Goal: Complete application form

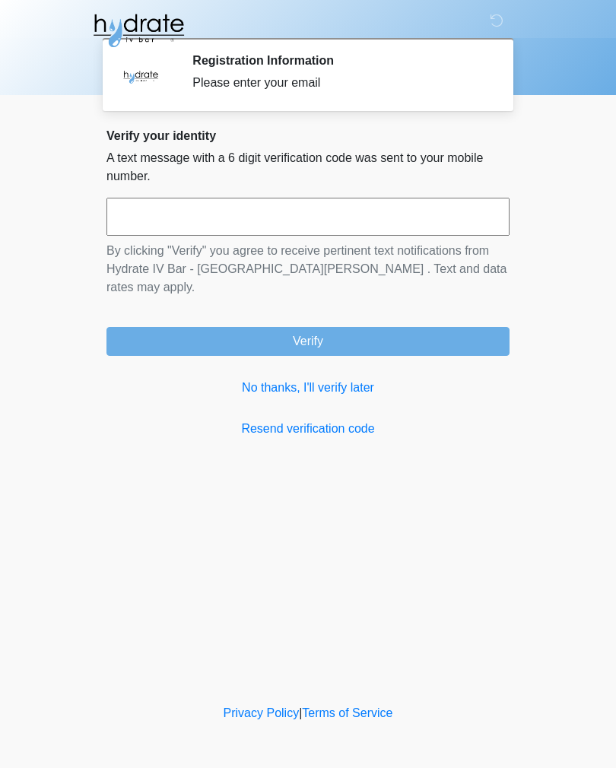
click at [382, 211] on input "text" at bounding box center [307, 217] width 403 height 38
type input "******"
click at [436, 327] on button "Verify" at bounding box center [307, 341] width 403 height 29
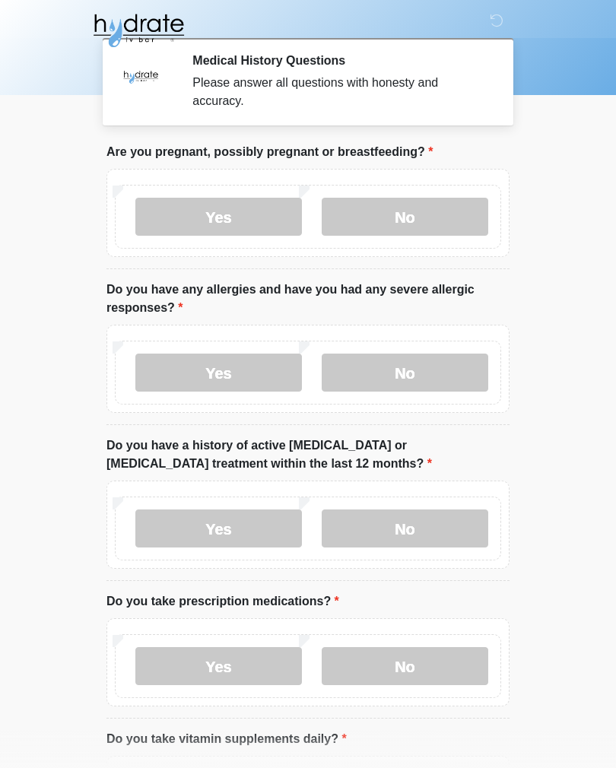
click at [449, 211] on label "No" at bounding box center [405, 217] width 166 height 38
click at [231, 377] on label "Yes" at bounding box center [218, 373] width 166 height 38
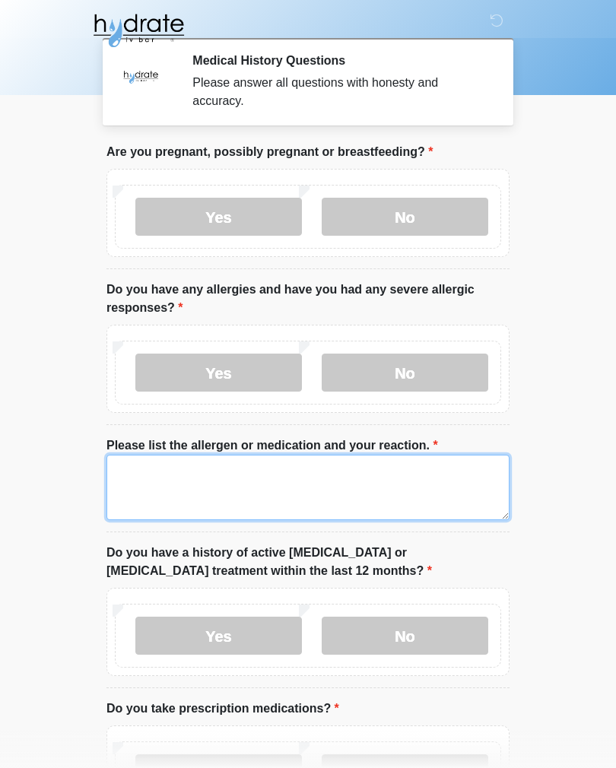
click at [290, 478] on textarea "Please list the allergen or medication and your reaction." at bounding box center [307, 487] width 403 height 65
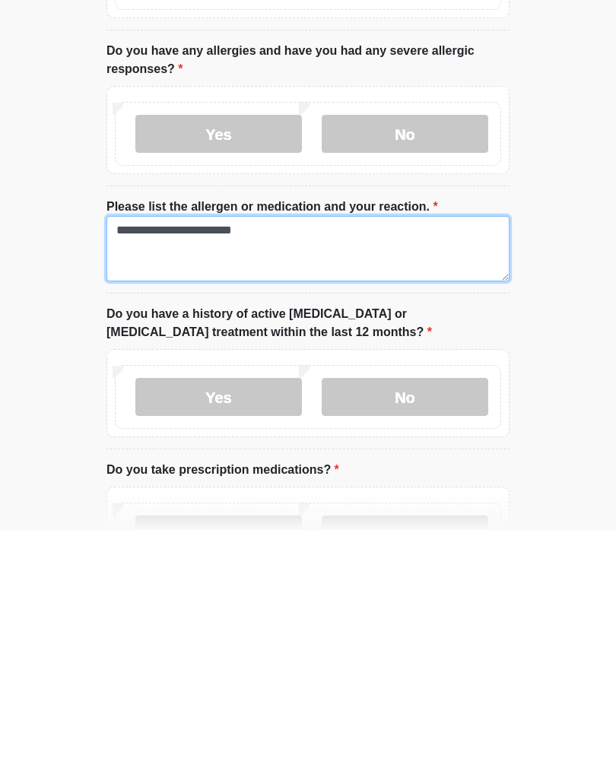
type textarea "**********"
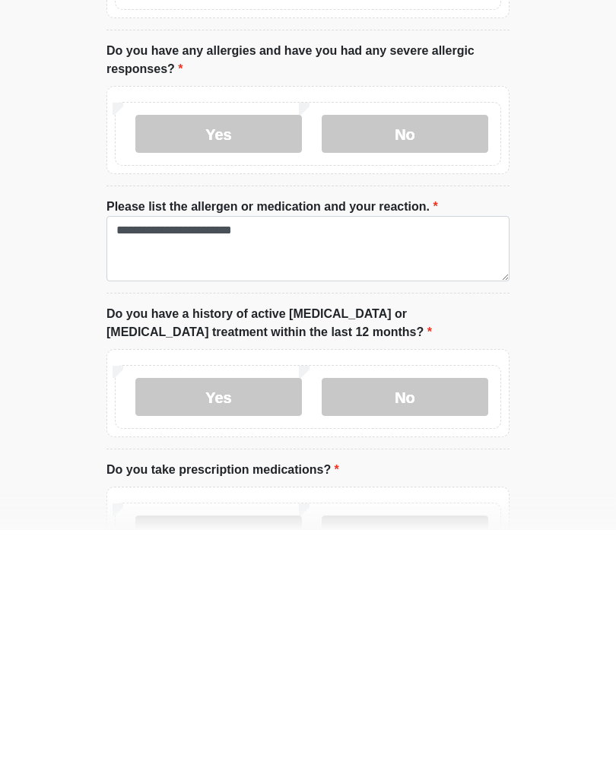
click at [468, 617] on label "No" at bounding box center [405, 636] width 166 height 38
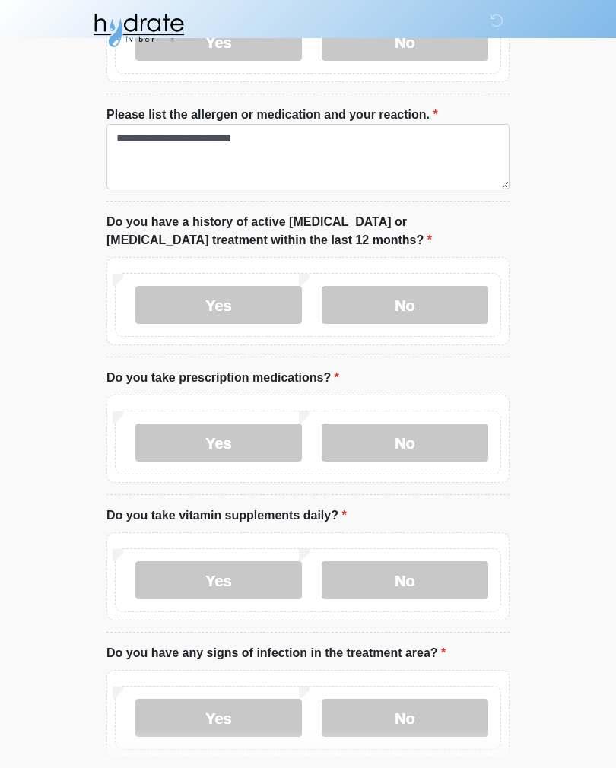
scroll to position [339, 0]
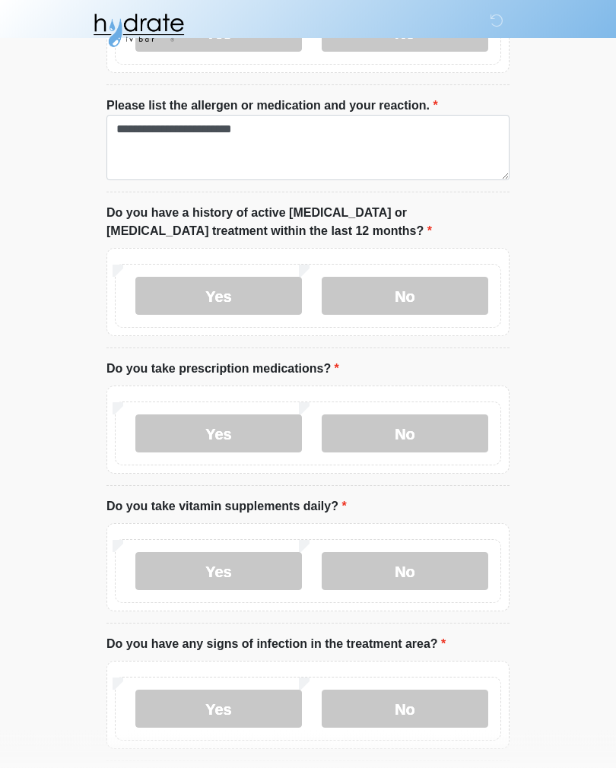
click at [461, 433] on label "No" at bounding box center [405, 434] width 166 height 38
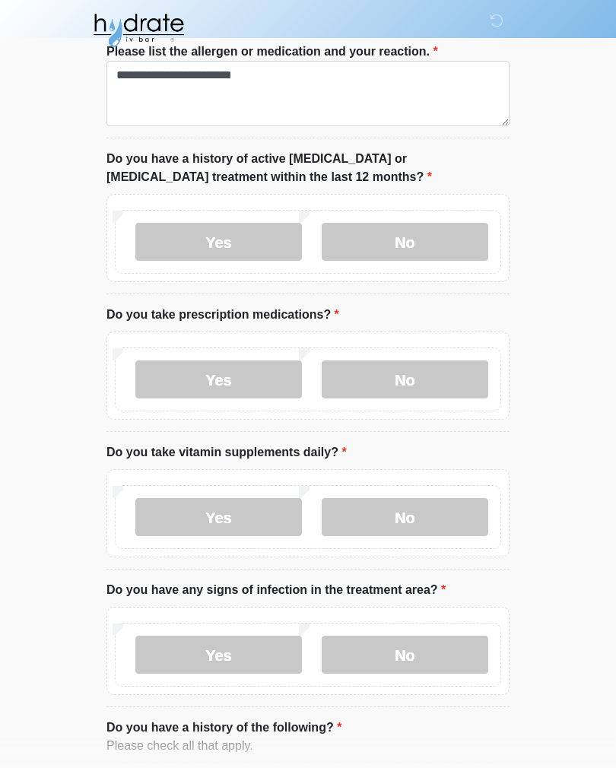
scroll to position [463, 0]
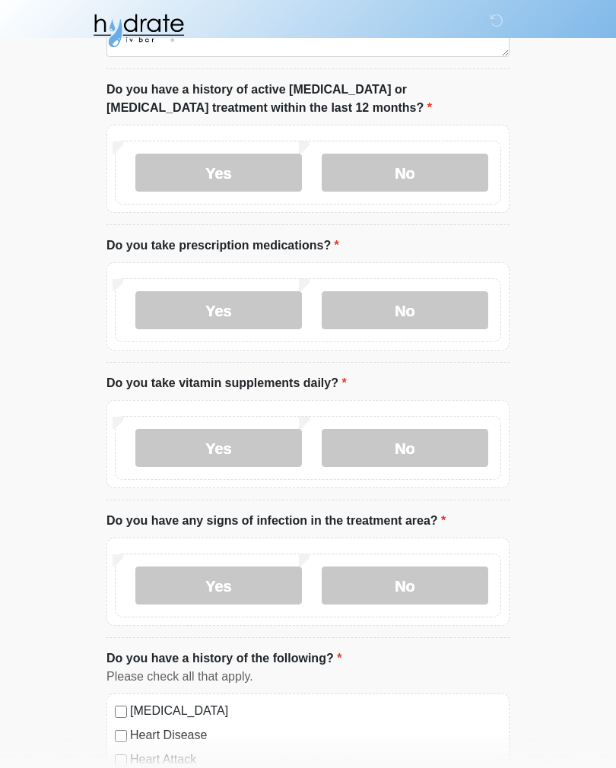
click at [464, 447] on label "No" at bounding box center [405, 448] width 166 height 38
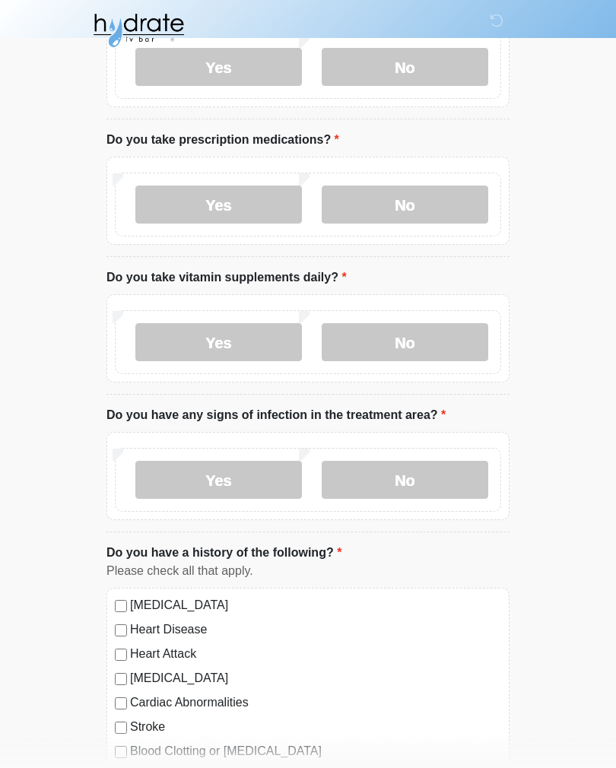
scroll to position [573, 0]
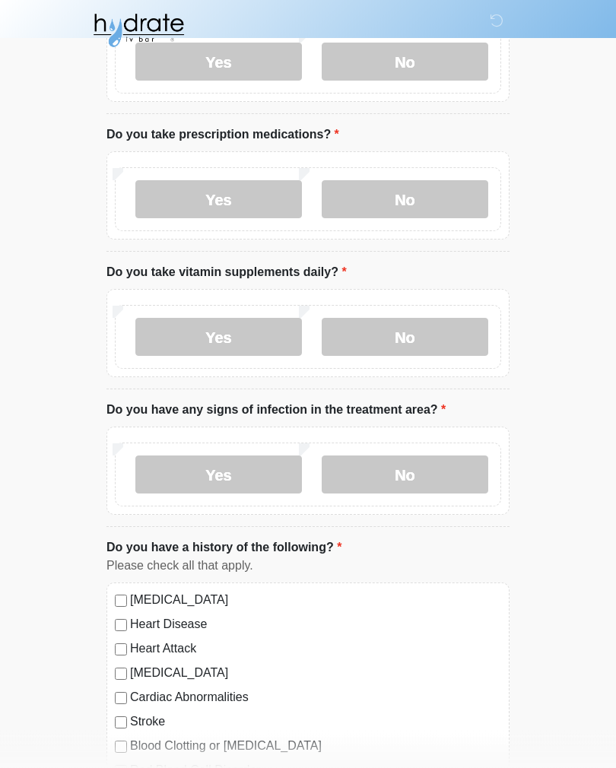
click at [459, 472] on label "No" at bounding box center [405, 475] width 166 height 38
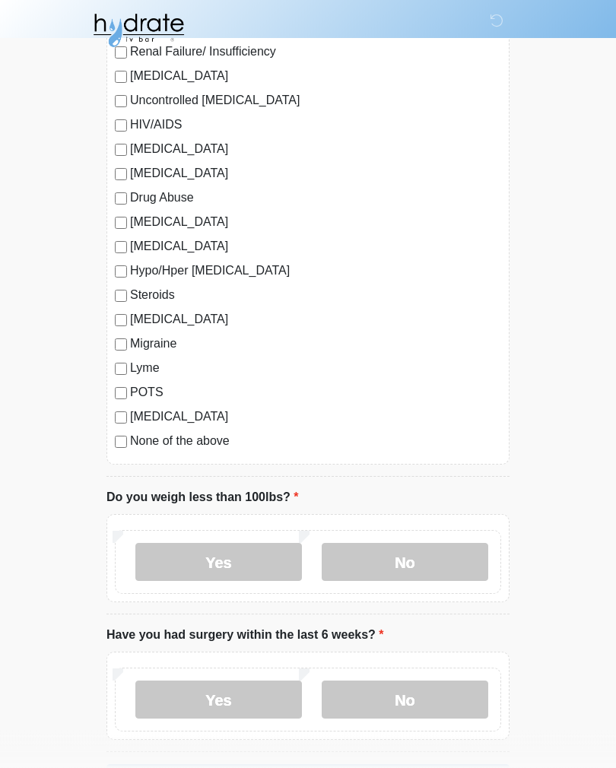
scroll to position [1512, 0]
click at [471, 556] on label "No" at bounding box center [405, 561] width 166 height 38
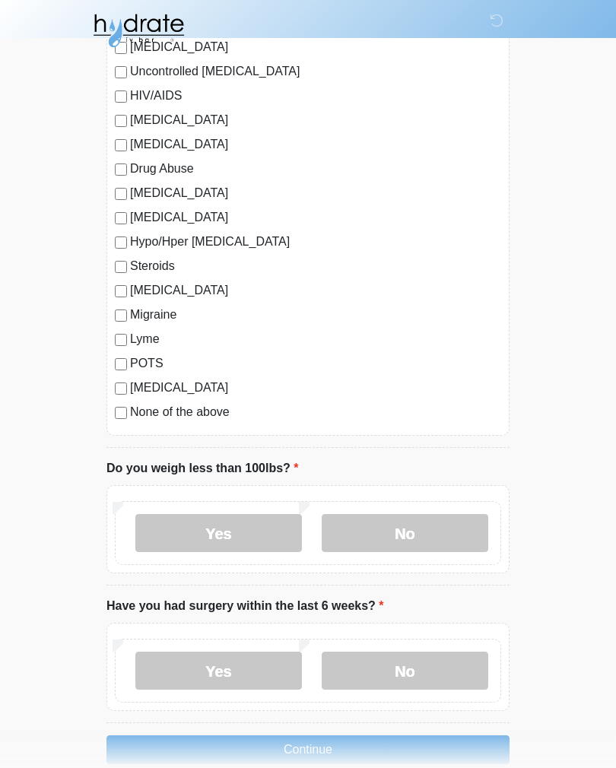
scroll to position [1591, 0]
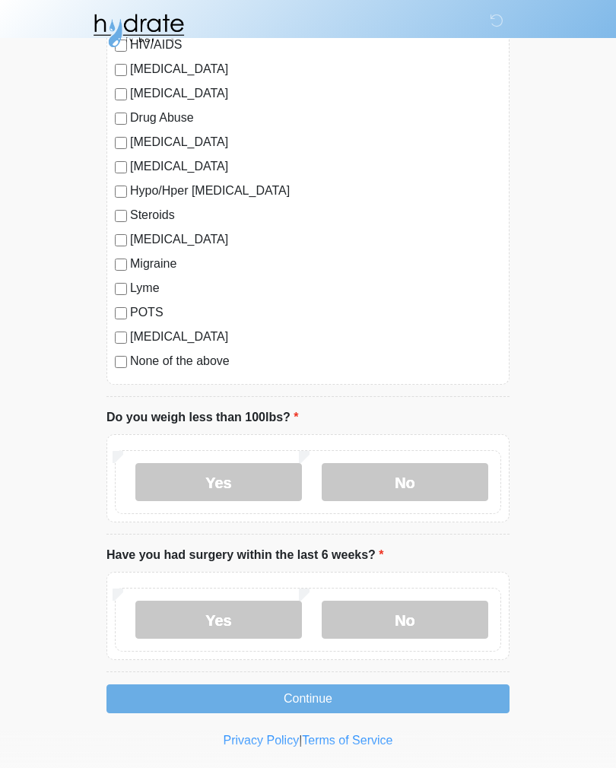
click at [458, 617] on label "No" at bounding box center [405, 620] width 166 height 38
click at [476, 701] on button "Continue" at bounding box center [307, 698] width 403 height 29
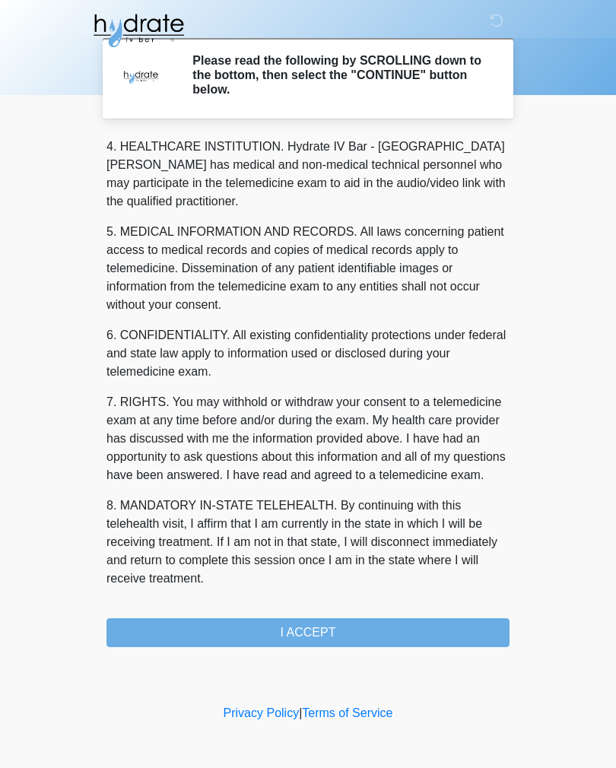
scroll to position [436, 0]
click at [466, 634] on button "I ACCEPT" at bounding box center [307, 632] width 403 height 29
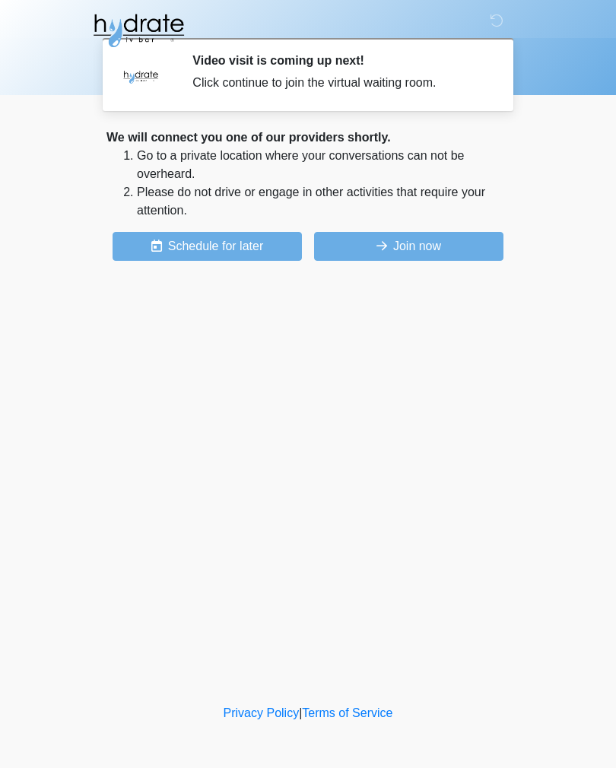
click at [466, 246] on button "Join now" at bounding box center [408, 246] width 189 height 29
